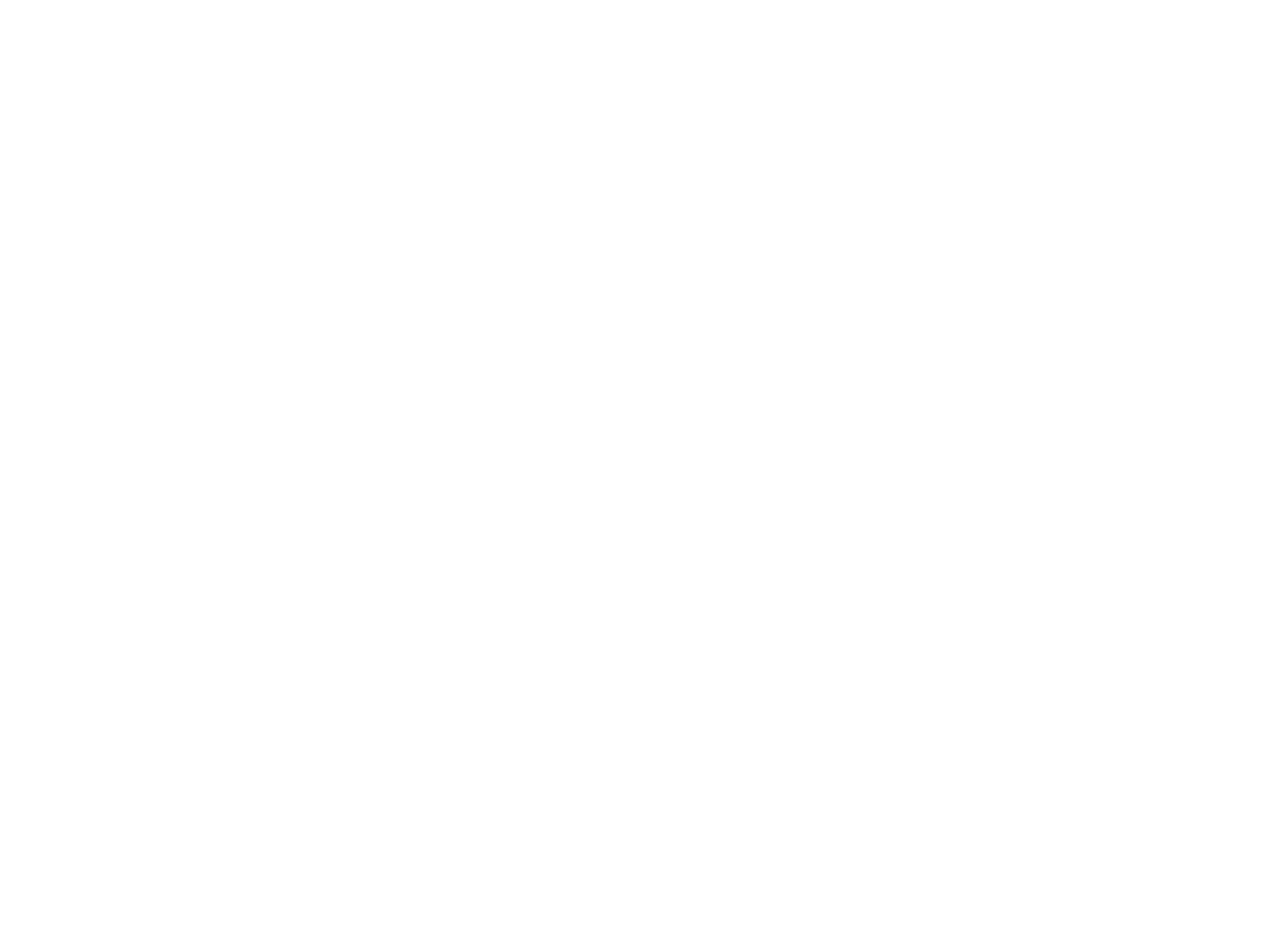
scroll to position [787, 0]
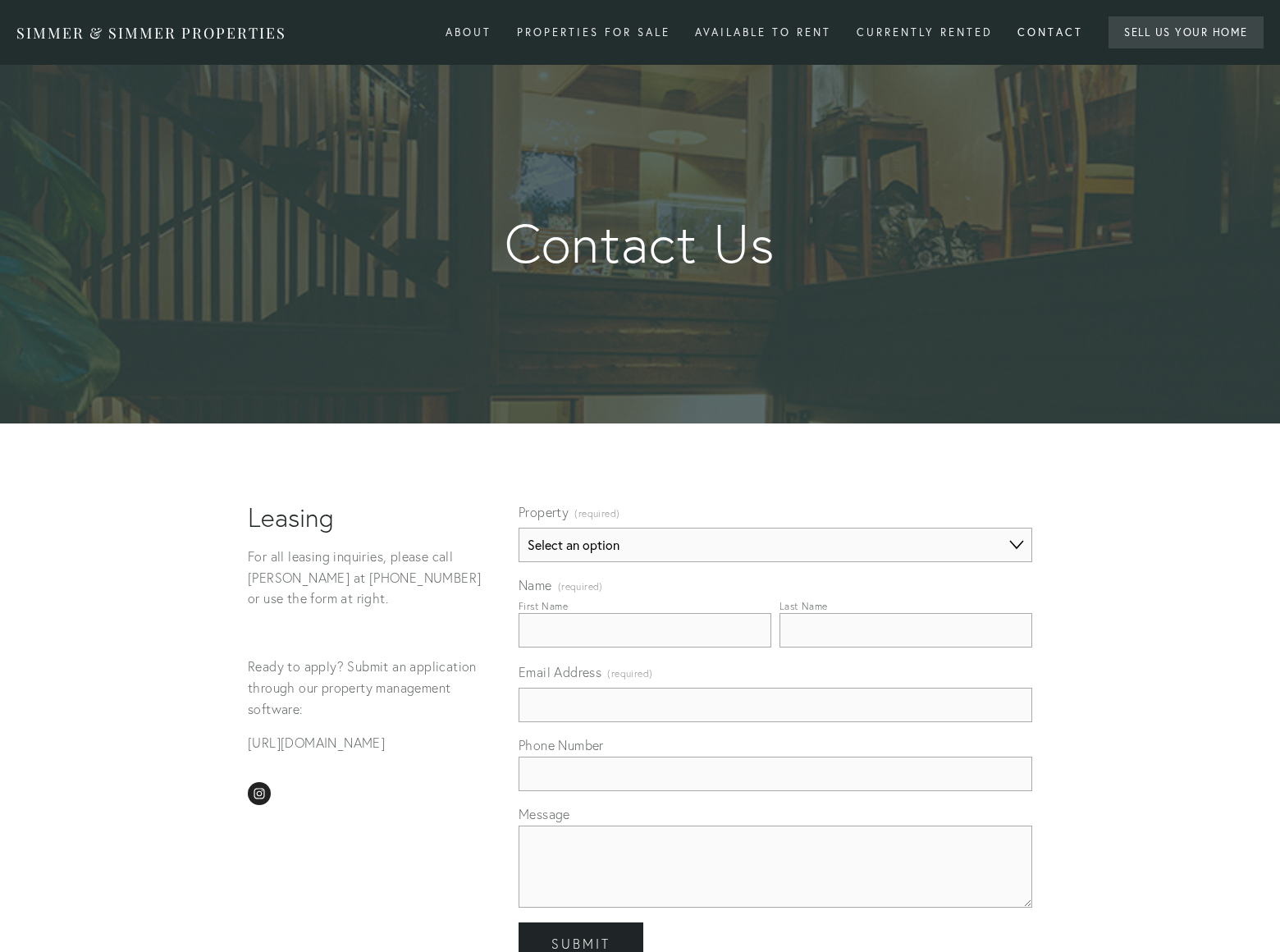
select select "Property"
type input "[PERSON_NAME]"
type input "[PERSON_NAME][EMAIL_ADDRESS][DOMAIN_NAME]"
type input "8054002077"
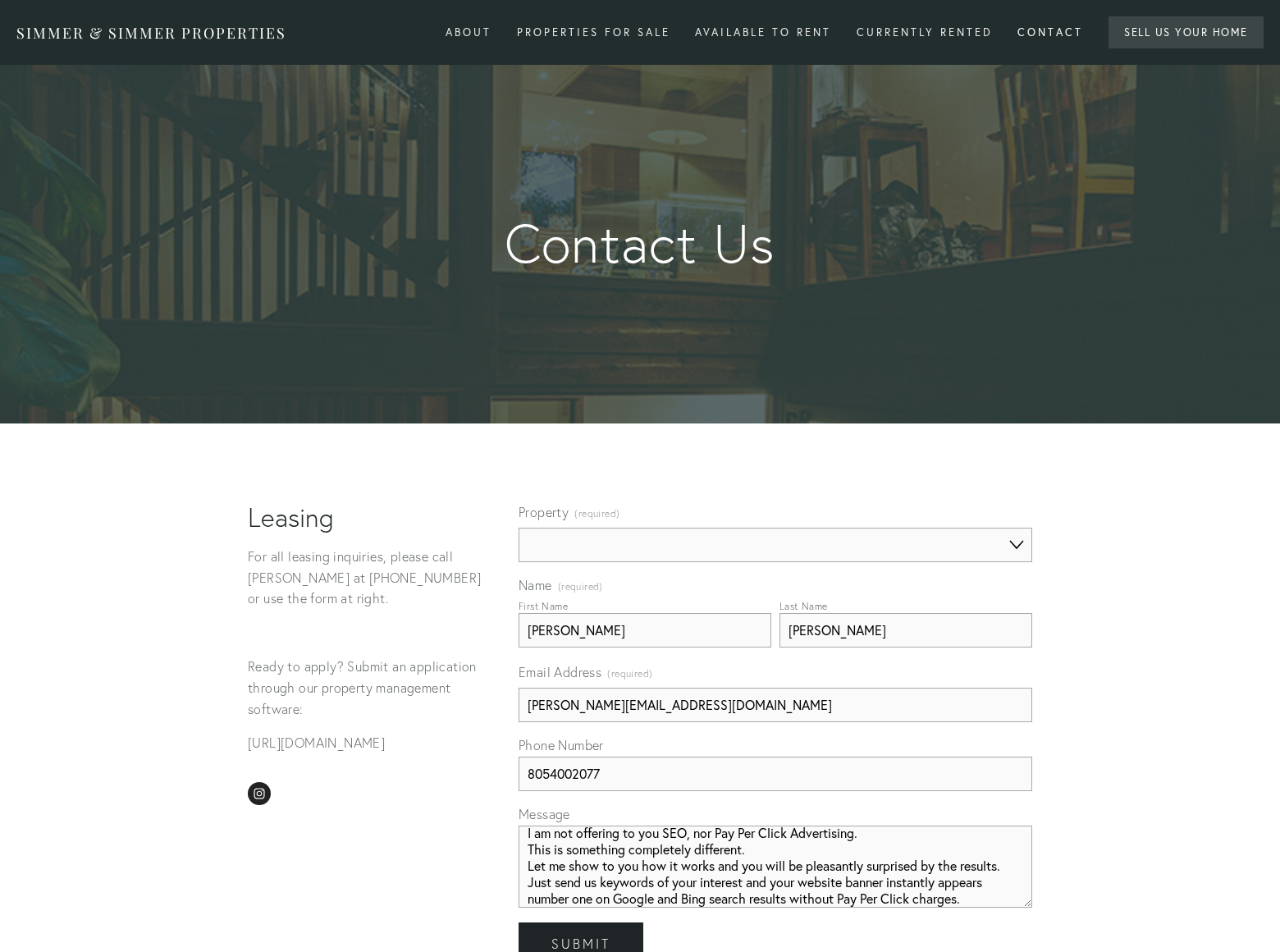
scroll to position [26, 0]
type textarea "I am not offering to you SEO, nor Pay Per Click Advertising. This is something …"
click at [580, 936] on span "Submit" at bounding box center [580, 943] width 59 height 16
